Goal: Navigation & Orientation: Find specific page/section

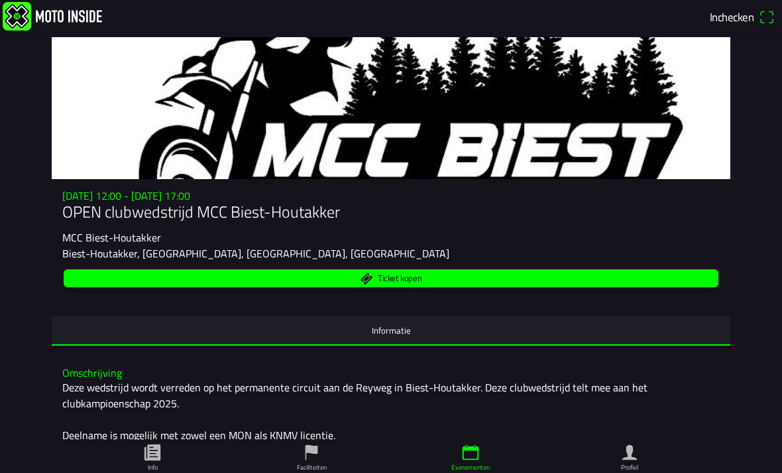
click at [385, 338] on ion-label "Informatie" at bounding box center [391, 330] width 39 height 15
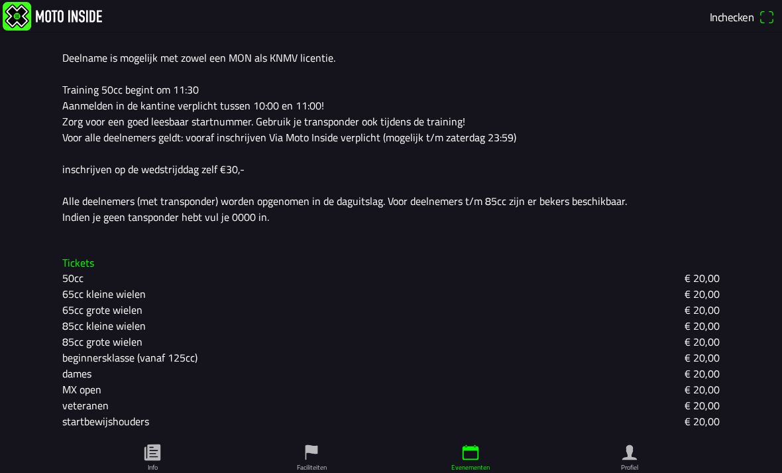
scroll to position [405, 0]
click at [160, 444] on icon "paper" at bounding box center [153, 452] width 16 height 16
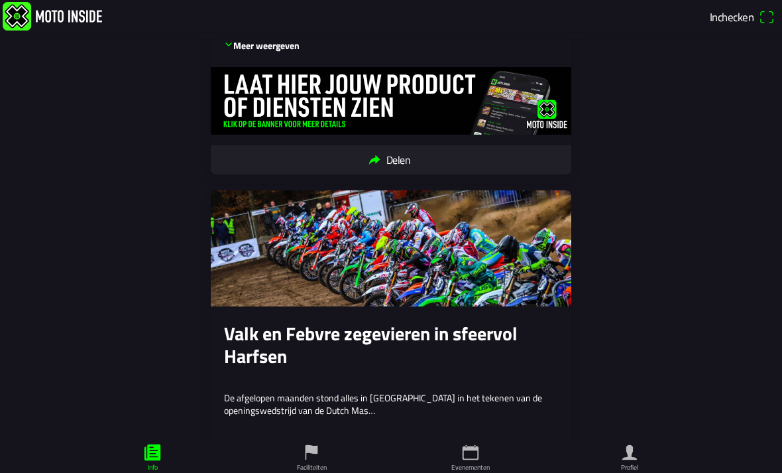
scroll to position [835, 0]
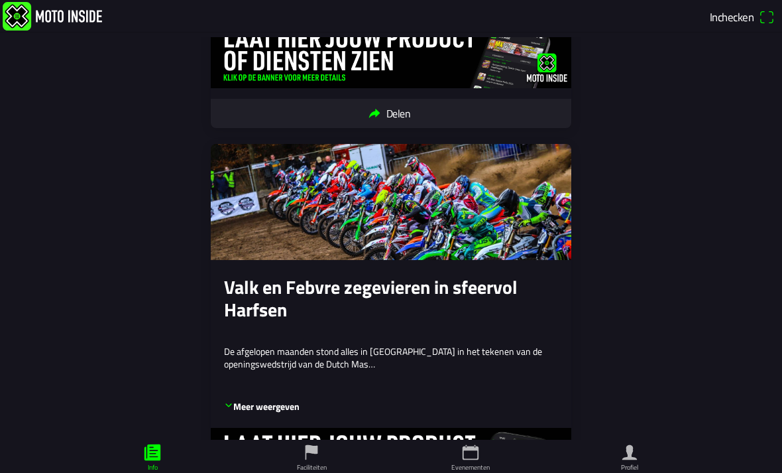
click at [308, 442] on icon "flag" at bounding box center [312, 452] width 20 height 20
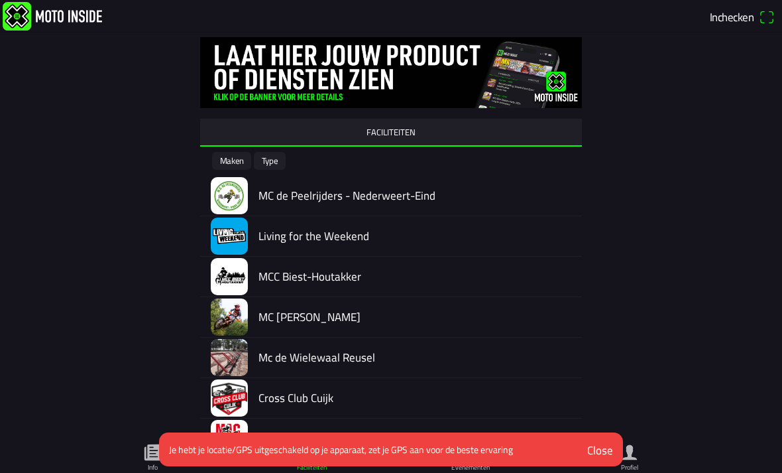
click at [359, 275] on h2 "MCC Biest-Houtakker" at bounding box center [415, 276] width 313 height 13
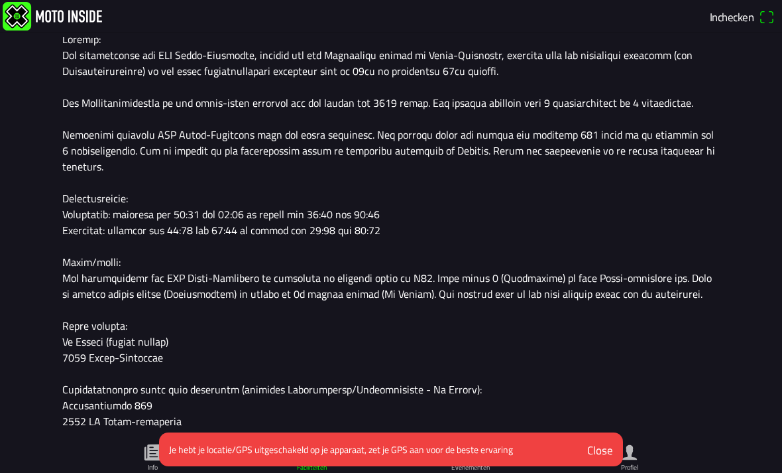
scroll to position [436, 0]
click at [727, 175] on div "Omschrijving" at bounding box center [391, 224] width 679 height 432
click at [751, 184] on main "MCC Biest-Houtakker Club Informatie Evenementen Informatie [URL][DOMAIN_NAME] […" at bounding box center [391, 257] width 782 height 440
click at [493, 338] on p at bounding box center [391, 230] width 658 height 398
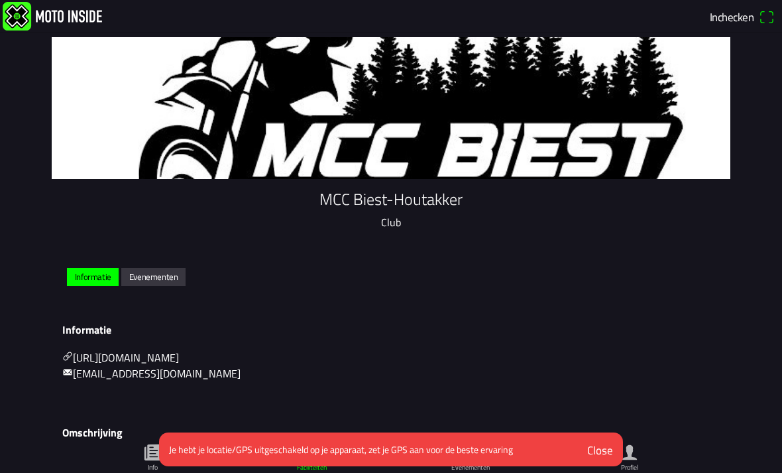
scroll to position [0, 0]
click at [0, 0] on slot "Evenementen" at bounding box center [0, 0] width 0 height 0
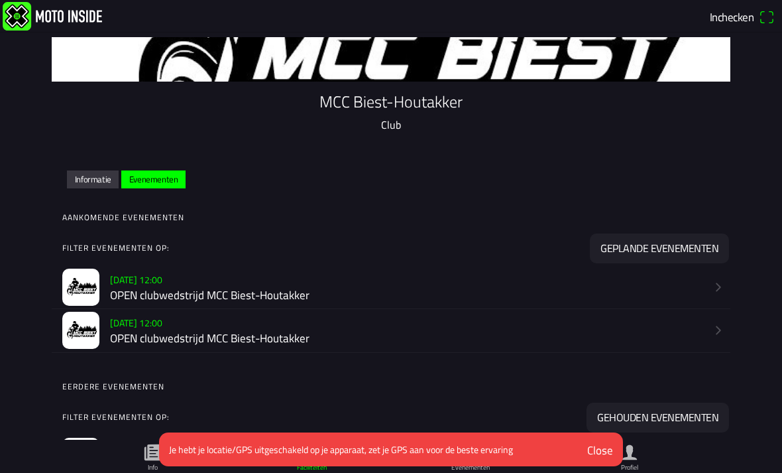
scroll to position [99, 0]
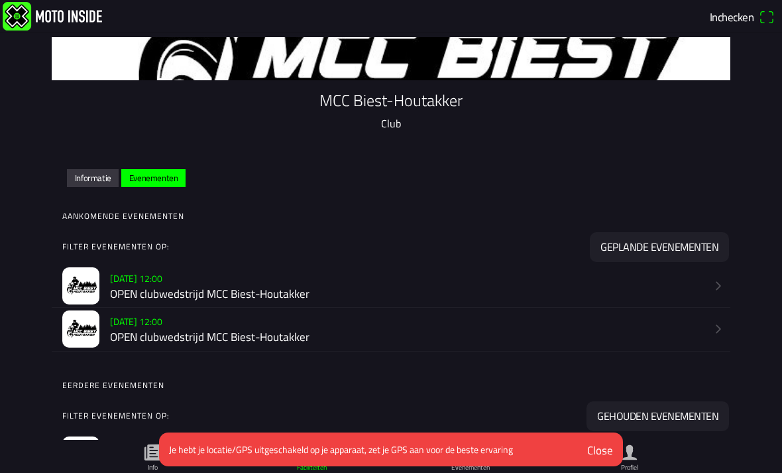
click at [226, 299] on h2 "OPEN clubwedstrijd MCC Biest-Houtakker" at bounding box center [408, 293] width 597 height 13
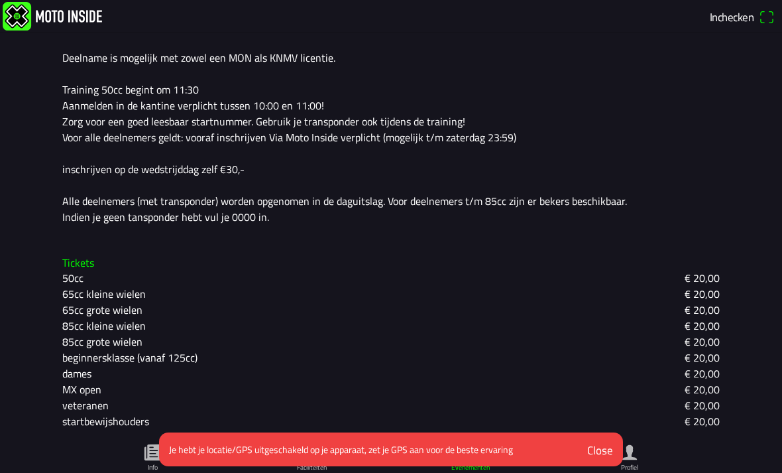
scroll to position [405, 0]
